Goal: Find specific page/section: Find specific page/section

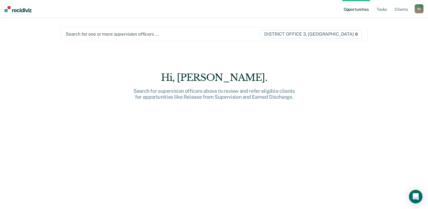
click at [134, 35] on div at bounding box center [163, 34] width 194 height 6
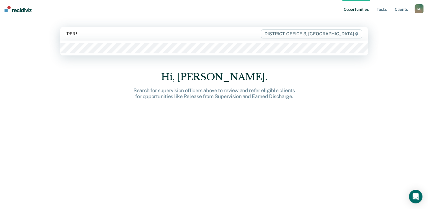
type input "otjens"
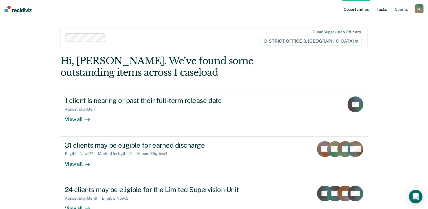
click at [379, 10] on link "Tasks" at bounding box center [382, 9] width 12 height 18
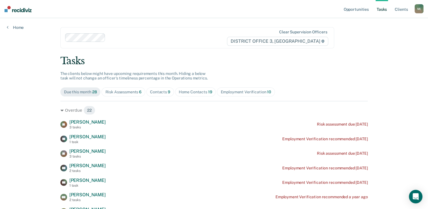
click at [401, 7] on link "Client s" at bounding box center [401, 9] width 15 height 18
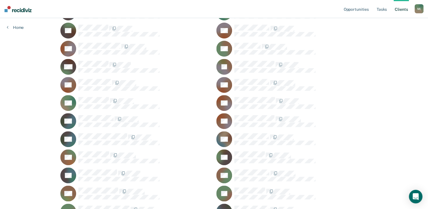
scroll to position [90, 0]
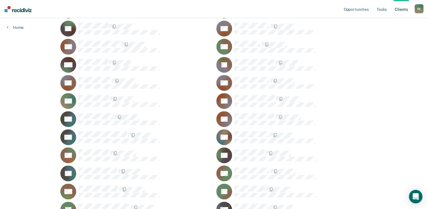
click at [256, 136] on div at bounding box center [302, 134] width 134 height 7
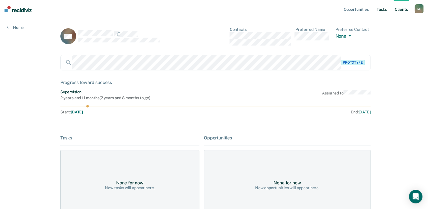
click at [382, 10] on link "Tasks" at bounding box center [382, 9] width 12 height 18
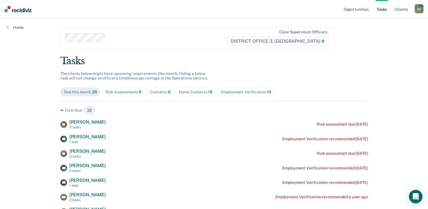
click at [205, 93] on div "Home Contacts 19" at bounding box center [196, 91] width 34 height 5
